Goal: Task Accomplishment & Management: Manage account settings

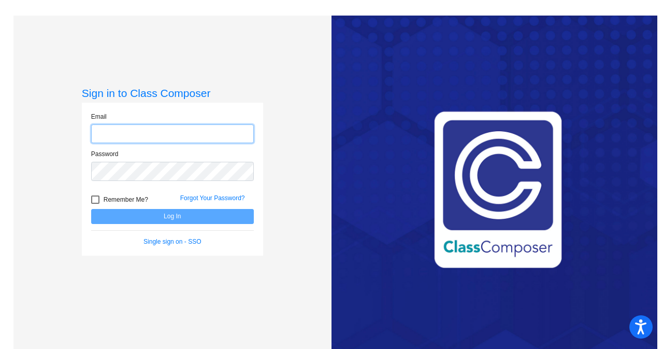
type input "[EMAIL_ADDRESS][DOMAIN_NAME]"
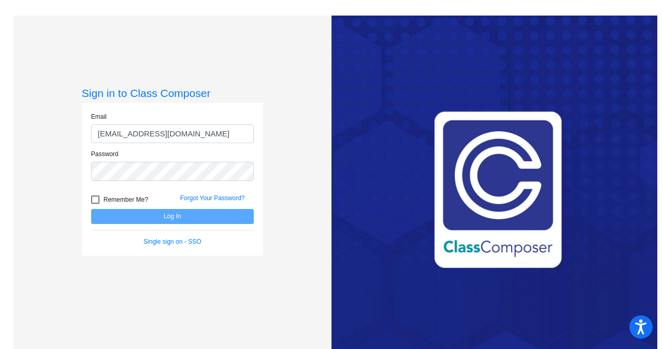
click at [95, 200] on div at bounding box center [95, 199] width 8 height 8
click at [95, 204] on input "Remember Me?" at bounding box center [95, 204] width 1 height 1
checkbox input "true"
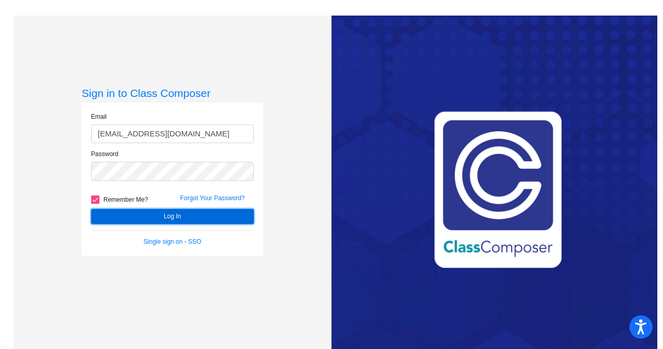
click at [170, 221] on button "Log In" at bounding box center [172, 216] width 163 height 15
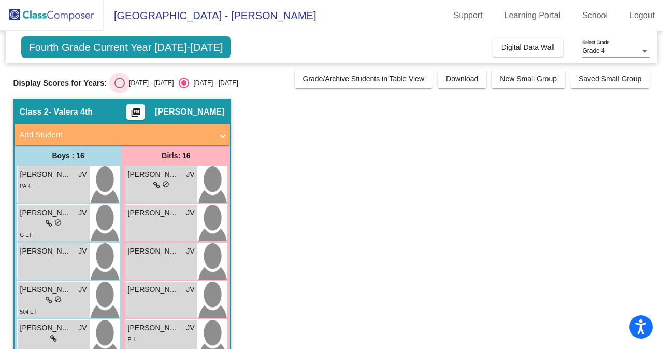
click at [116, 83] on div "Select an option" at bounding box center [119, 83] width 10 height 10
click at [119, 88] on input "2024 - 2025" at bounding box center [119, 88] width 1 height 1
radio input "true"
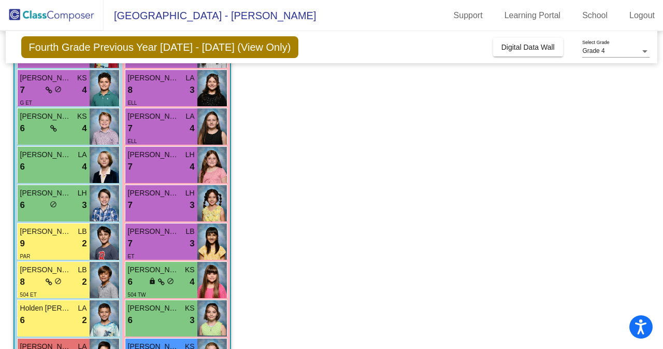
scroll to position [327, 0]
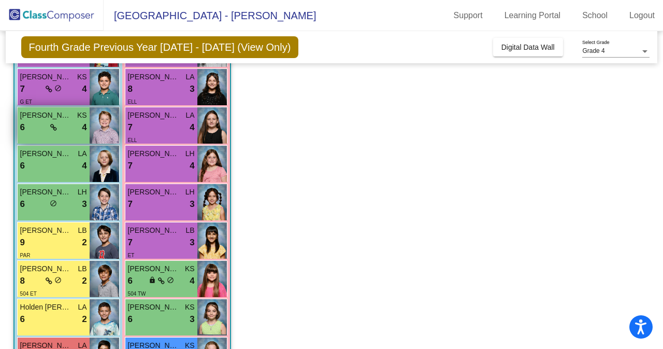
click at [65, 124] on div "6 lock do_not_disturb_alt 4" at bounding box center [53, 127] width 67 height 13
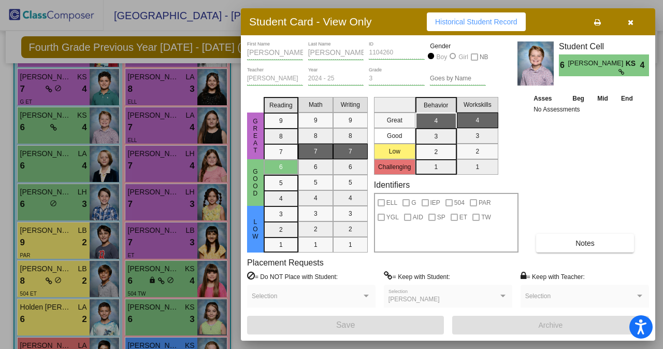
click at [630, 18] on span "button" at bounding box center [631, 22] width 6 height 8
